Goal: Information Seeking & Learning: Compare options

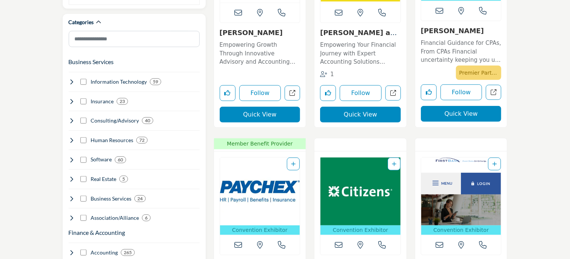
scroll to position [264, 0]
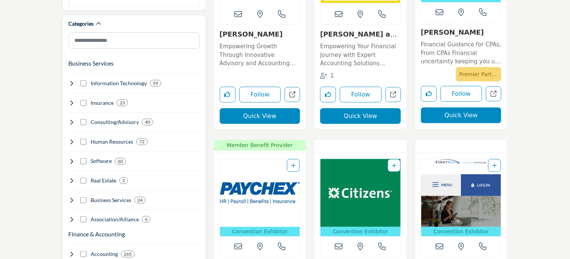
click at [72, 197] on icon at bounding box center [72, 200] width 6 height 6
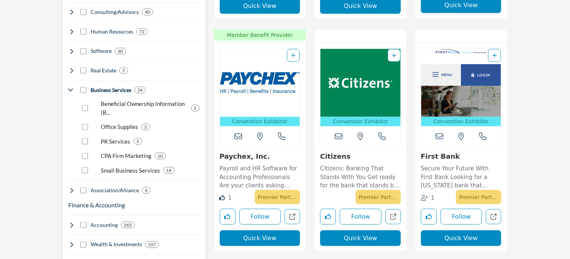
scroll to position [377, 0]
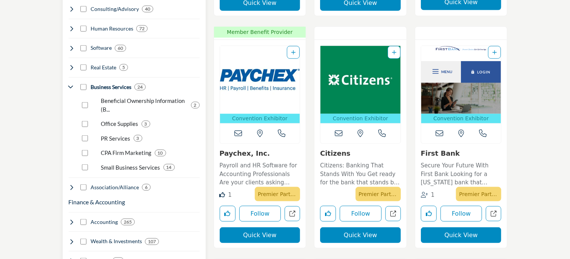
click at [72, 184] on icon at bounding box center [72, 187] width 6 height 6
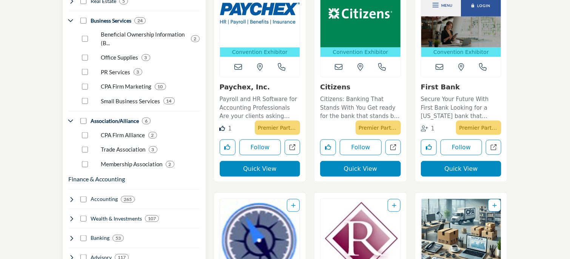
scroll to position [453, 0]
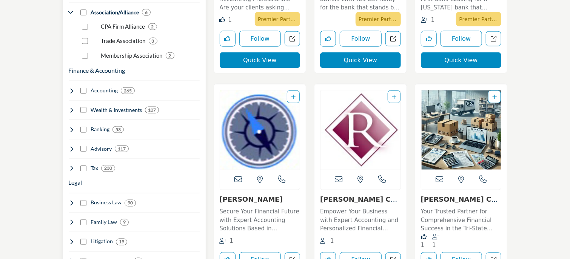
scroll to position [566, 0]
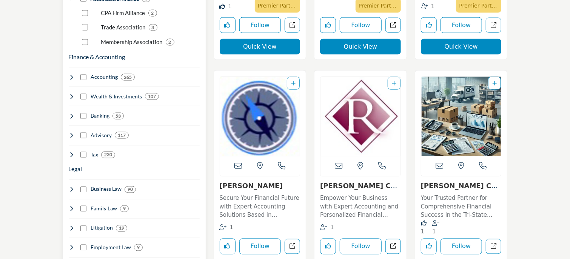
click at [71, 74] on icon at bounding box center [72, 77] width 6 height 6
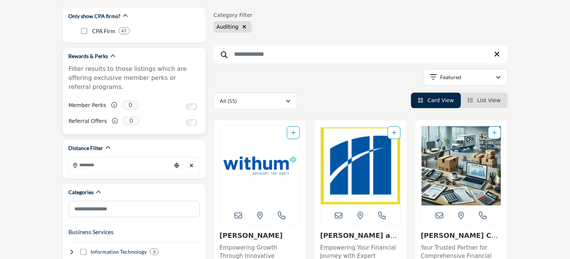
scroll to position [113, 0]
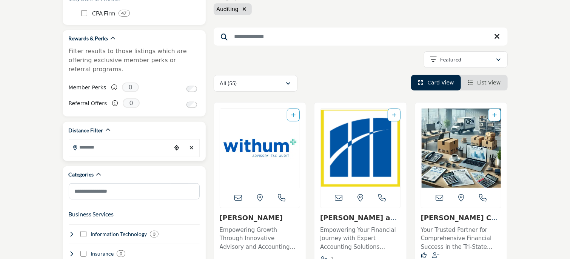
click at [124, 140] on input "Search Location" at bounding box center [120, 147] width 102 height 15
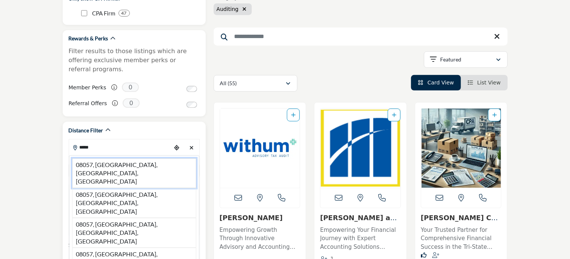
click at [148, 158] on li "08057, [GEOGRAPHIC_DATA], [GEOGRAPHIC_DATA], [GEOGRAPHIC_DATA]" at bounding box center [134, 173] width 124 height 30
type input "**********"
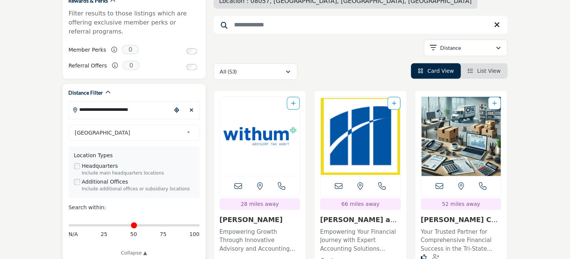
scroll to position [189, 0]
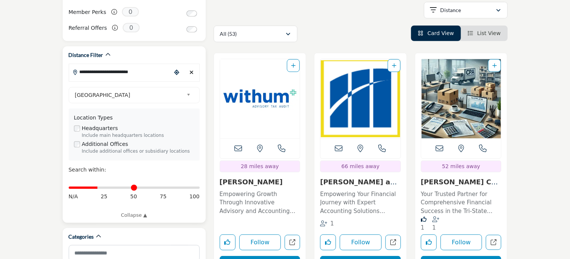
drag, startPoint x: 72, startPoint y: 179, endPoint x: 98, endPoint y: 179, distance: 26.0
click at [98, 187] on input "Distance in miles" at bounding box center [134, 188] width 131 height 2
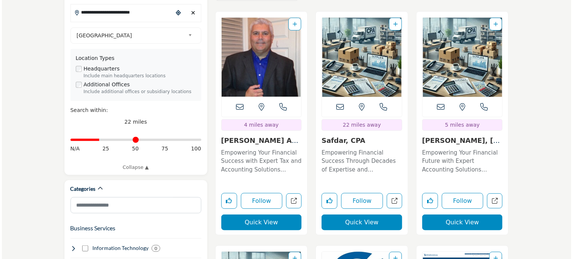
scroll to position [264, 0]
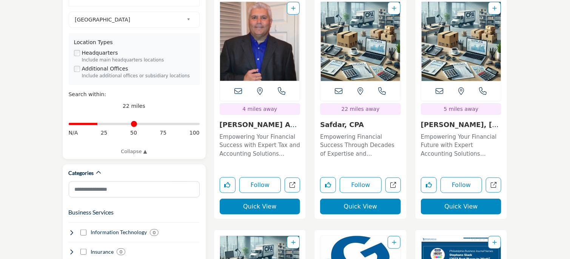
click at [254, 199] on button "Quick View" at bounding box center [260, 207] width 81 height 16
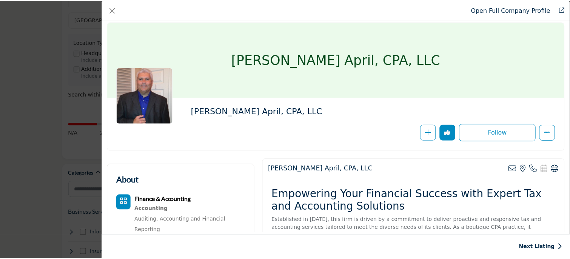
scroll to position [0, 0]
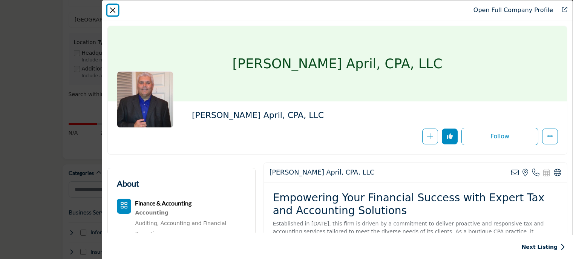
click at [115, 9] on button "Close" at bounding box center [113, 10] width 11 height 11
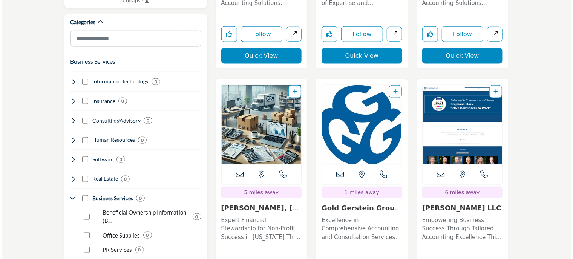
scroll to position [453, 0]
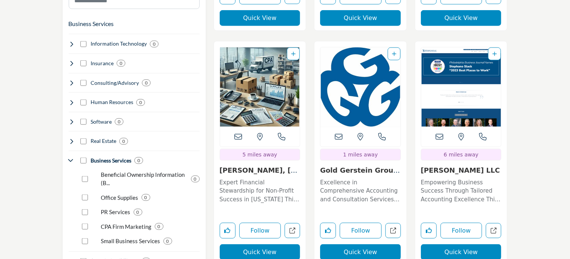
click at [258, 244] on button "Quick View" at bounding box center [260, 252] width 81 height 16
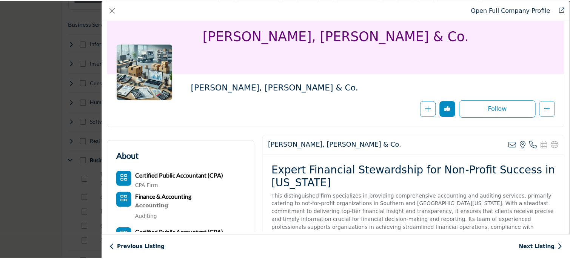
scroll to position [0, 0]
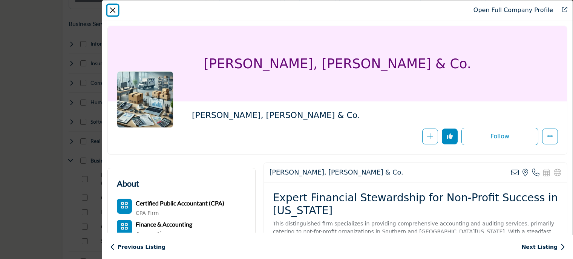
click at [114, 12] on button "Close" at bounding box center [113, 10] width 11 height 11
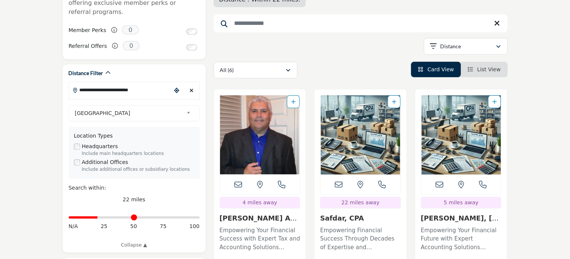
scroll to position [189, 0]
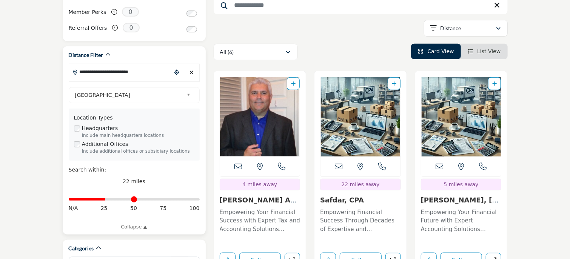
drag, startPoint x: 99, startPoint y: 190, endPoint x: 107, endPoint y: 190, distance: 7.9
click at [107, 199] on input "Distance in miles" at bounding box center [134, 200] width 131 height 2
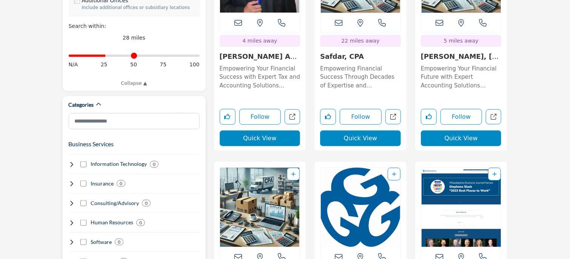
scroll to position [264, 0]
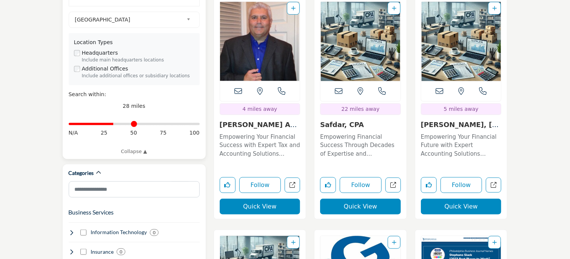
drag, startPoint x: 107, startPoint y: 115, endPoint x: 114, endPoint y: 115, distance: 6.4
type input "**"
click at [114, 123] on input "Distance in miles" at bounding box center [134, 124] width 131 height 2
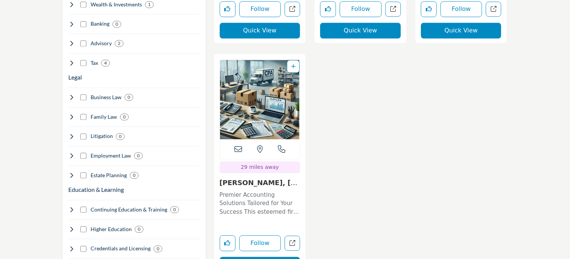
scroll to position [905, 0]
